Goal: Use online tool/utility: Use online tool/utility

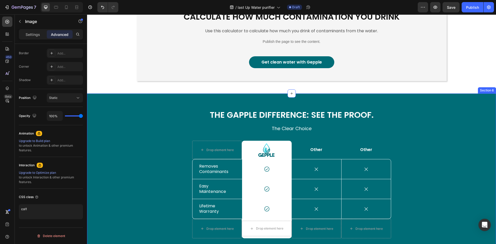
scroll to position [607, 0]
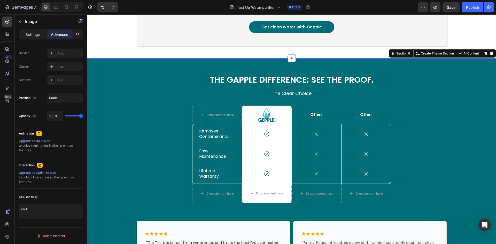
click at [427, 144] on div "The Gapple Difference: See The Proof. Heading The Clear Choice Text Block Row D…" at bounding box center [291, 206] width 401 height 265
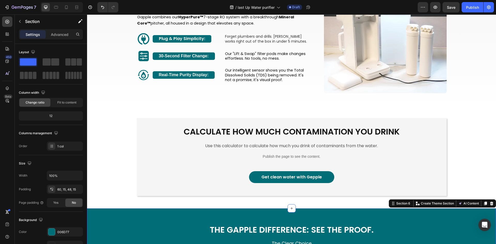
scroll to position [451, 0]
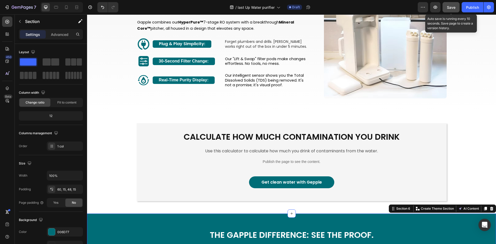
click at [449, 5] on span "Save" at bounding box center [451, 7] width 9 height 4
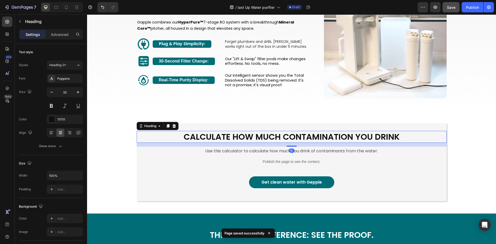
click at [217, 138] on h2 "Calculate how much contamination you drink" at bounding box center [292, 137] width 310 height 12
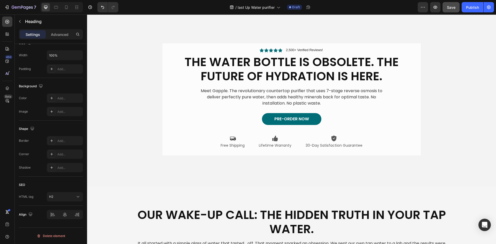
scroll to position [0, 0]
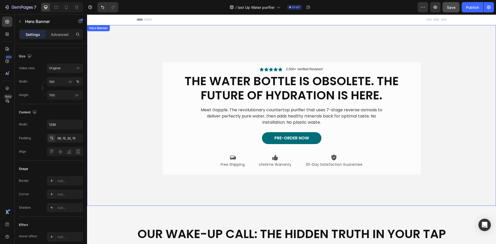
click at [102, 200] on video "Background Image" at bounding box center [291, 127] width 409 height 205
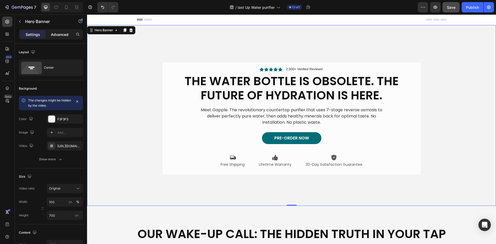
click at [64, 36] on p "Advanced" at bounding box center [60, 34] width 18 height 5
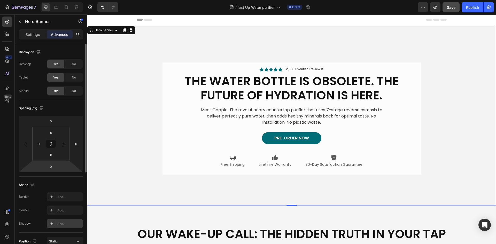
scroll to position [144, 0]
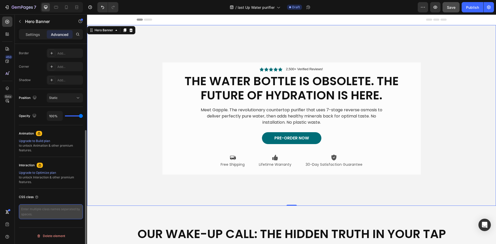
click at [53, 209] on textarea at bounding box center [51, 211] width 64 height 15
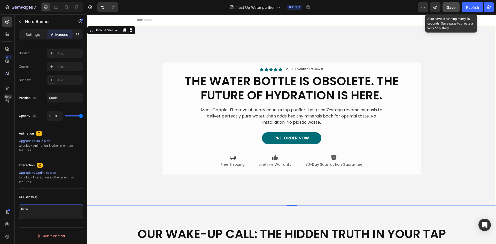
type textarea "hero"
drag, startPoint x: 456, startPoint y: 9, endPoint x: 449, endPoint y: 14, distance: 8.1
click at [455, 9] on button "Save" at bounding box center [451, 7] width 17 height 10
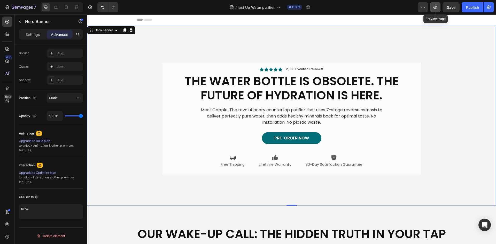
click at [434, 7] on icon "button" at bounding box center [435, 7] width 5 height 5
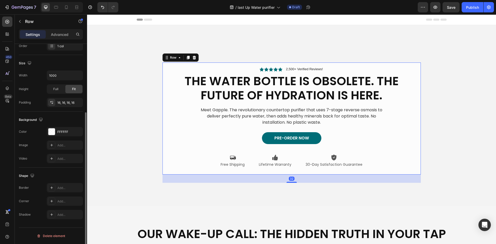
scroll to position [0, 0]
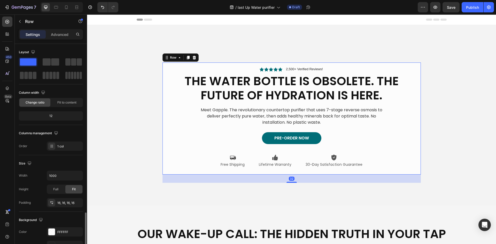
click at [163, 67] on div "Icon Icon Icon Icon Icon Icon List 2,500+ Verified Reviews! Text Block Row The …" at bounding box center [292, 119] width 258 height 112
click at [63, 33] on p "Advanced" at bounding box center [60, 34] width 18 height 5
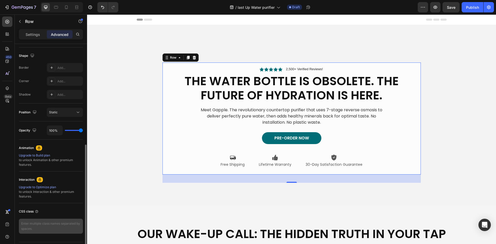
scroll to position [144, 0]
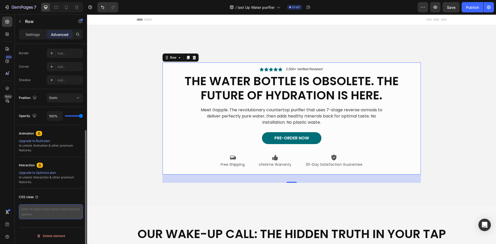
click at [55, 213] on textarea at bounding box center [51, 211] width 64 height 15
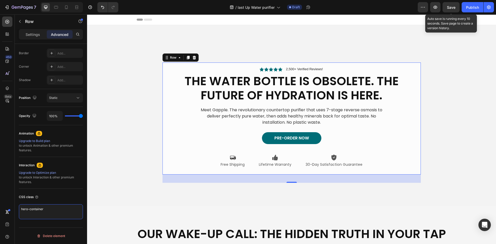
type textarea "hero-container"
click at [448, 5] on span "Save" at bounding box center [451, 7] width 9 height 4
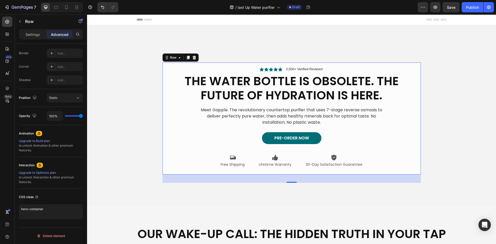
click at [178, 151] on div "Icon Icon Icon Icon Icon Icon List 2,500+ Verified Reviews! Text Block Row The …" at bounding box center [292, 119] width 250 height 104
